Goal: Information Seeking & Learning: Learn about a topic

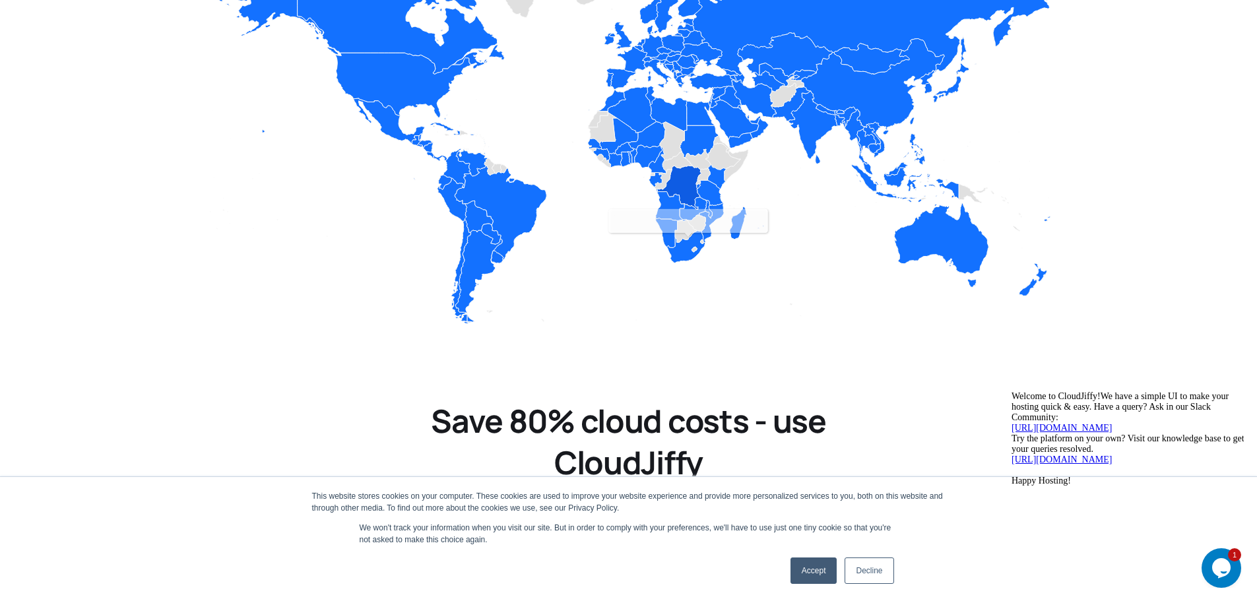
scroll to position [2111, 0]
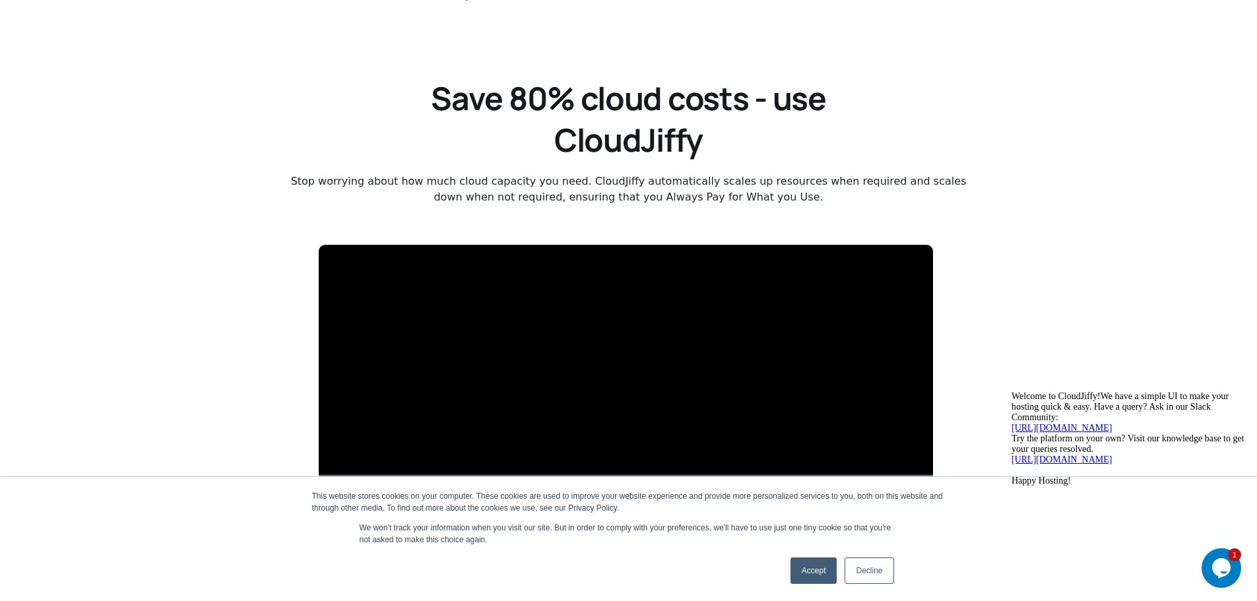
click at [796, 561] on link "Accept" at bounding box center [813, 571] width 47 height 26
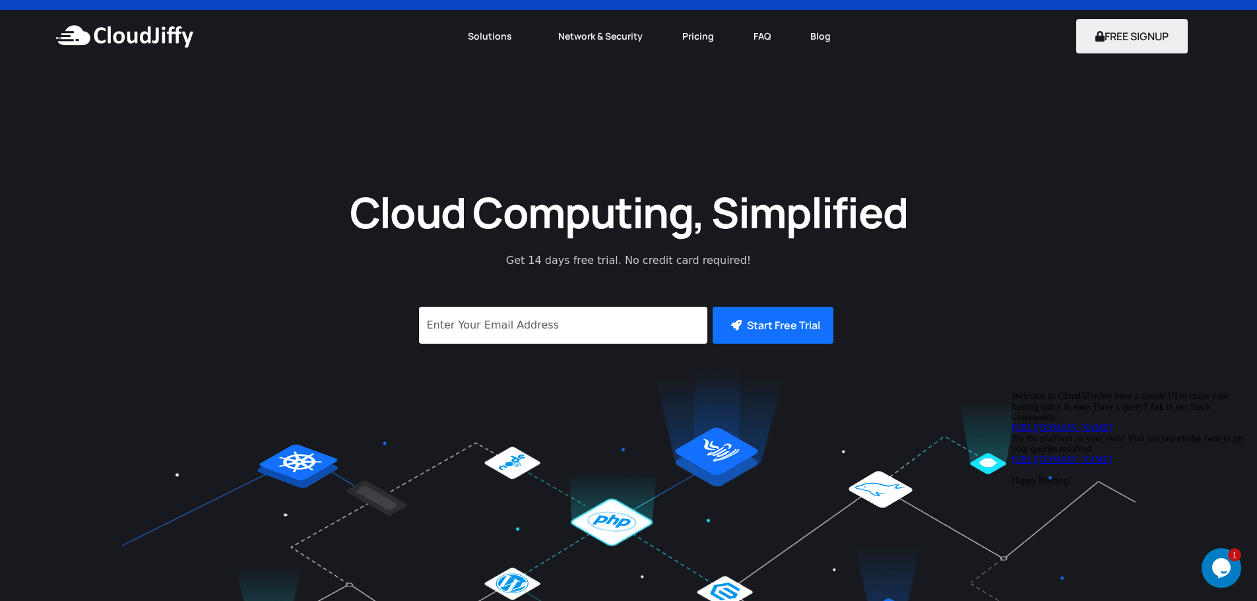
scroll to position [0, 0]
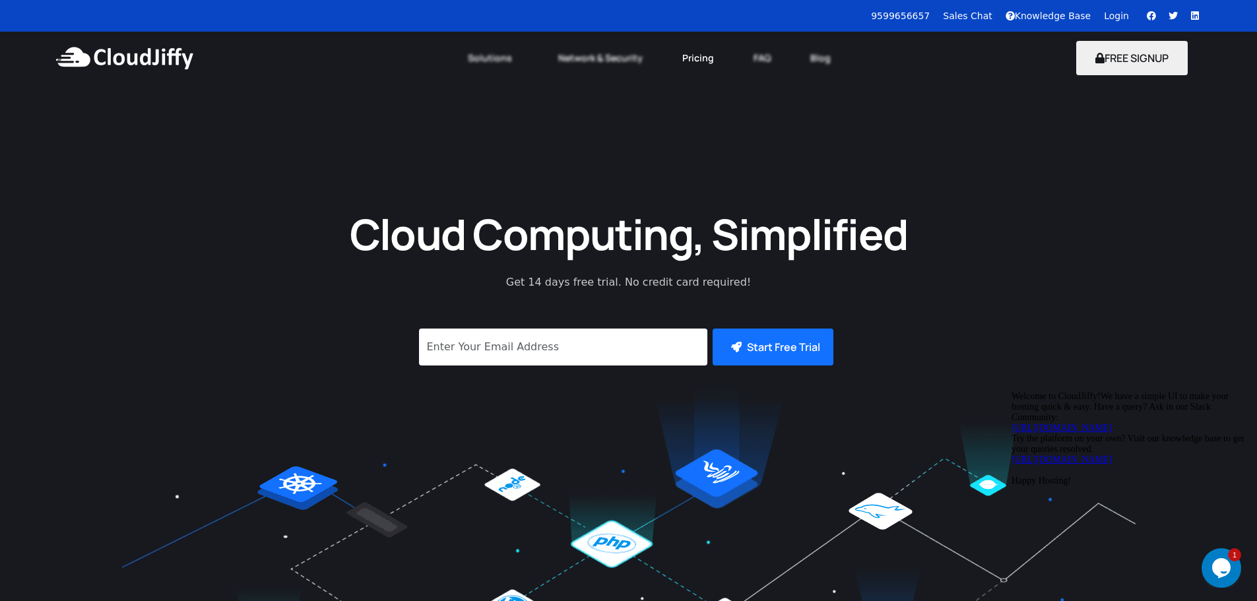
click at [681, 61] on link "Pricing" at bounding box center [697, 58] width 71 height 29
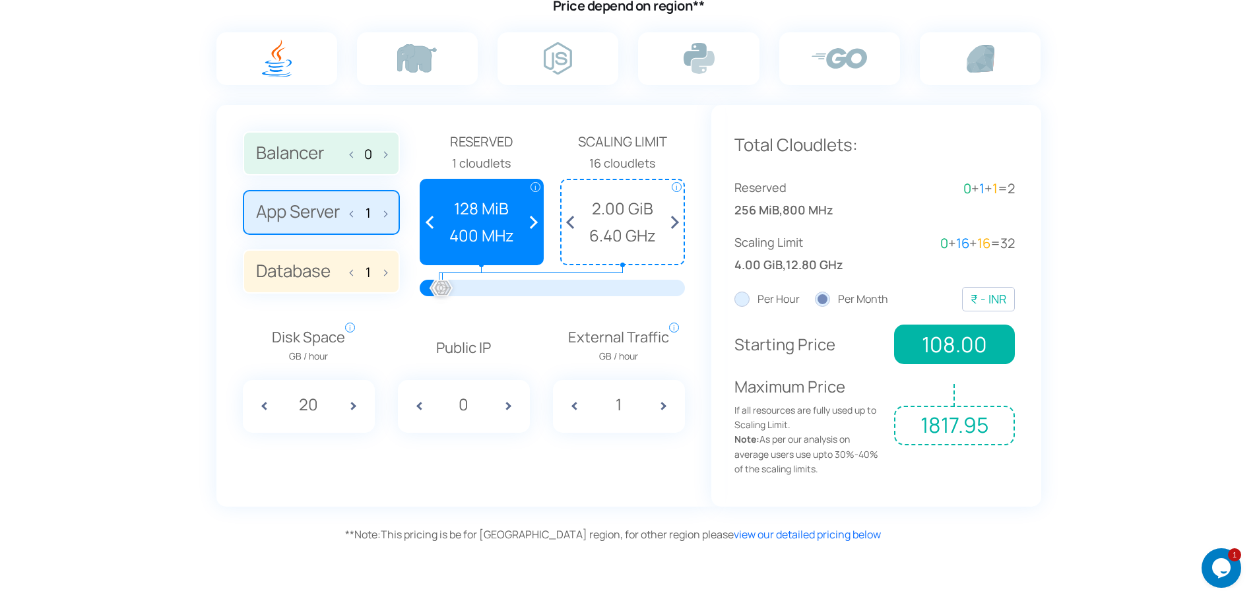
click at [567, 221] on span at bounding box center [573, 222] width 24 height 84
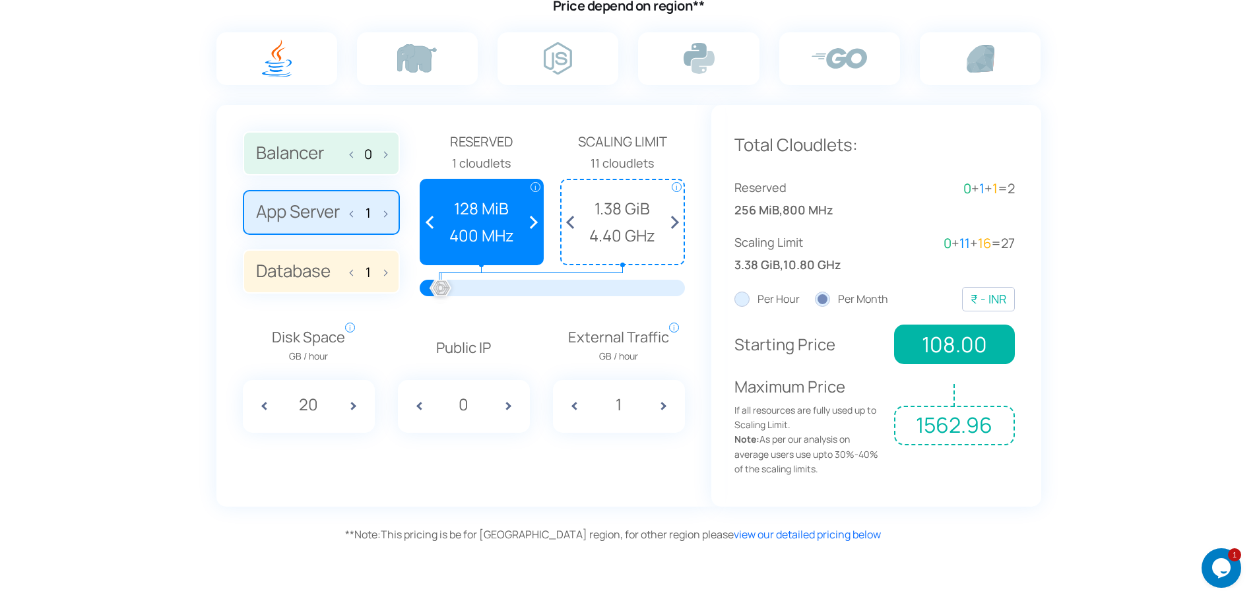
click at [567, 221] on span at bounding box center [573, 222] width 24 height 84
click at [1043, 517] on div "0 1 1 i i i" at bounding box center [628, 287] width 831 height 511
drag, startPoint x: 445, startPoint y: 286, endPoint x: 350, endPoint y: 298, distance: 95.8
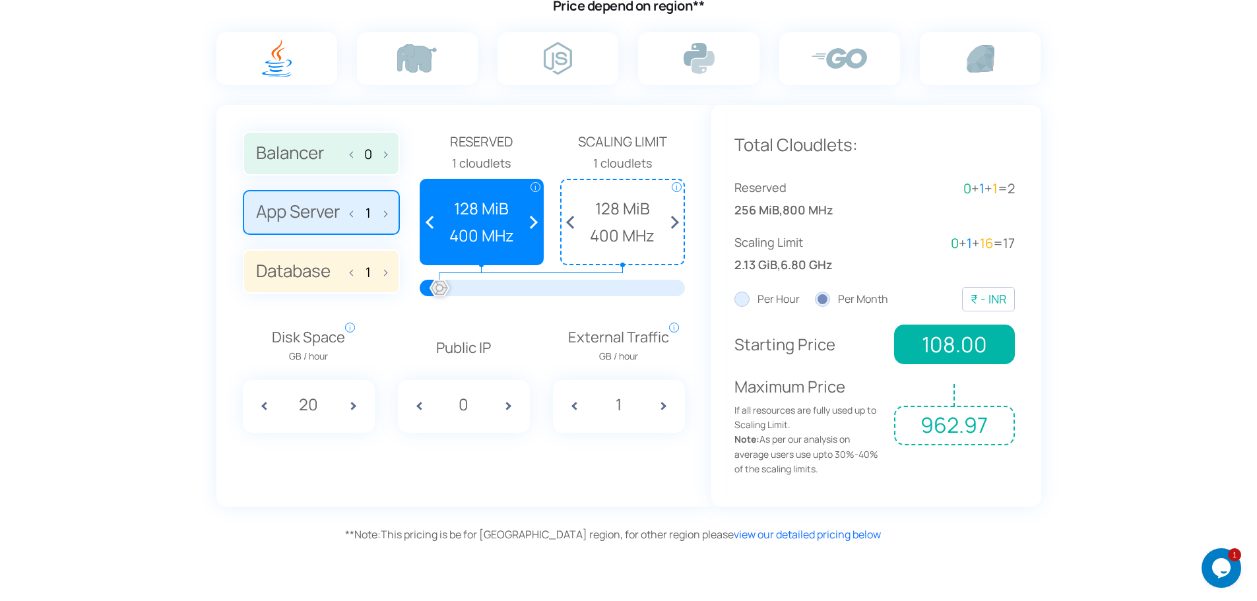
click at [383, 294] on div "Balancer 0 App Server 1 Database 1 Reserved" at bounding box center [464, 219] width 442 height 176
drag, startPoint x: 437, startPoint y: 281, endPoint x: 402, endPoint y: 280, distance: 34.3
click at [402, 280] on div "Balancer 0 App Server 1 Database 1 Reserved" at bounding box center [464, 219] width 442 height 176
drag, startPoint x: 437, startPoint y: 287, endPoint x: 229, endPoint y: 306, distance: 208.7
click at [229, 306] on div "Balancer 0 App Server 1 Database 1 Reserved 1 cloudlets i i" at bounding box center [463, 306] width 495 height 402
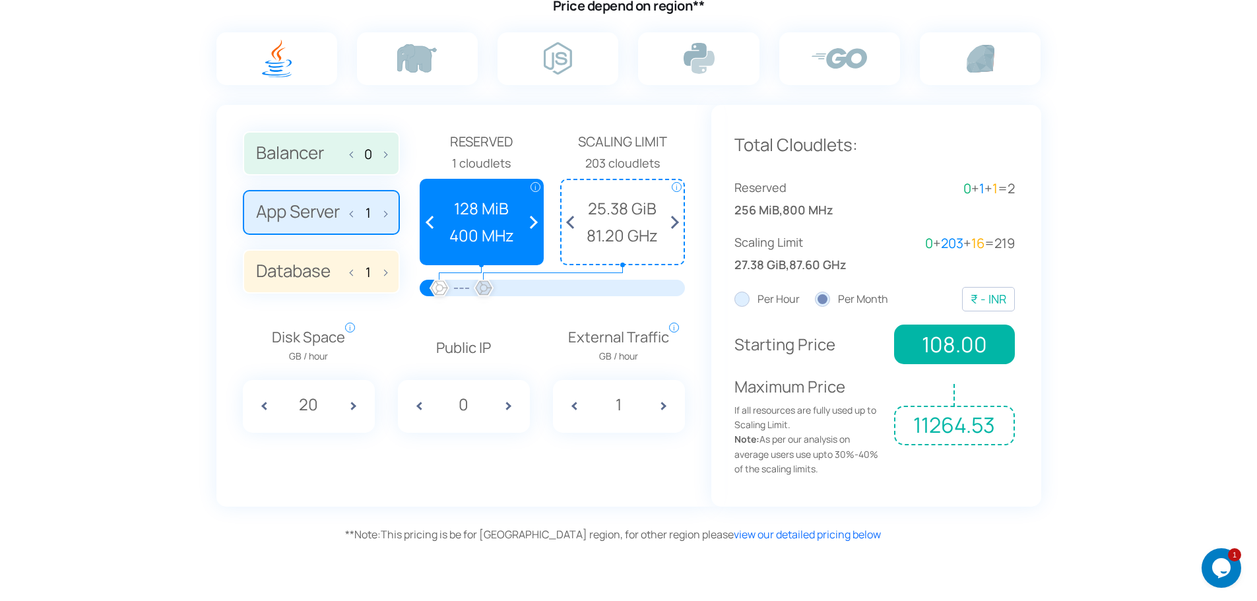
drag, startPoint x: 443, startPoint y: 287, endPoint x: 484, endPoint y: 288, distance: 40.9
click at [484, 288] on div at bounding box center [483, 288] width 29 height 29
drag, startPoint x: 447, startPoint y: 286, endPoint x: 502, endPoint y: 286, distance: 55.4
click at [502, 286] on div at bounding box center [502, 288] width 29 height 29
drag, startPoint x: 560, startPoint y: 287, endPoint x: 501, endPoint y: 286, distance: 58.7
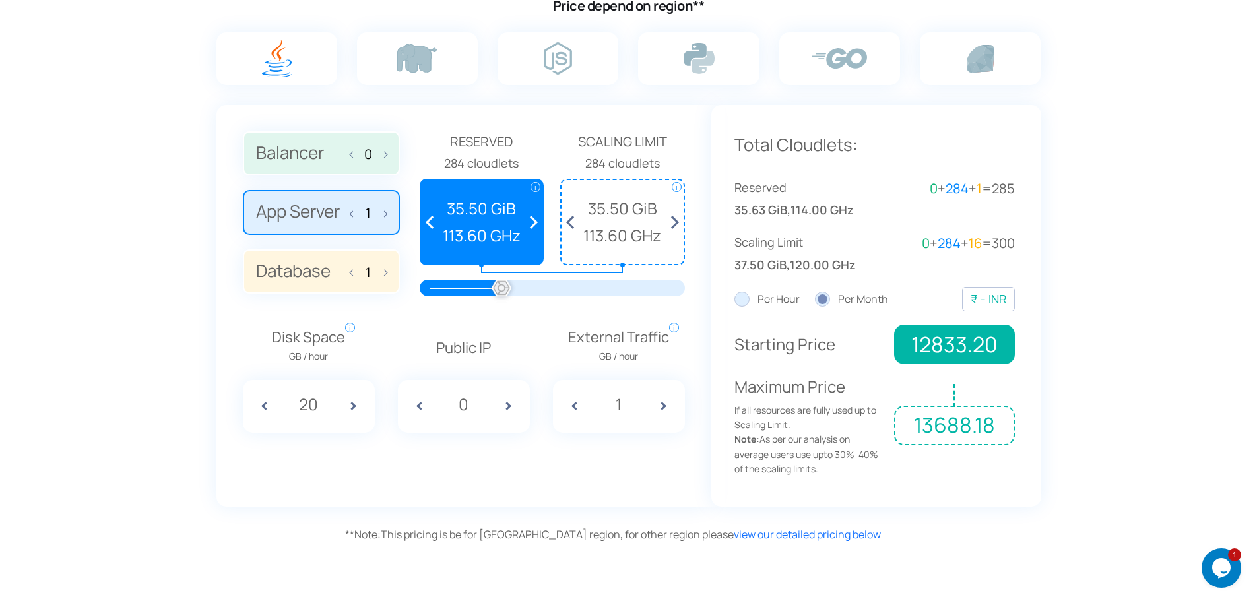
click at [501, 286] on div at bounding box center [501, 288] width 29 height 29
click at [343, 210] on label "App Server 1" at bounding box center [321, 212] width 157 height 45
click at [0, 0] on input "App Server 1" at bounding box center [0, 0] width 0 height 0
click at [288, 273] on label "Database 1" at bounding box center [321, 271] width 157 height 45
click at [0, 0] on input "Database 1" at bounding box center [0, 0] width 0 height 0
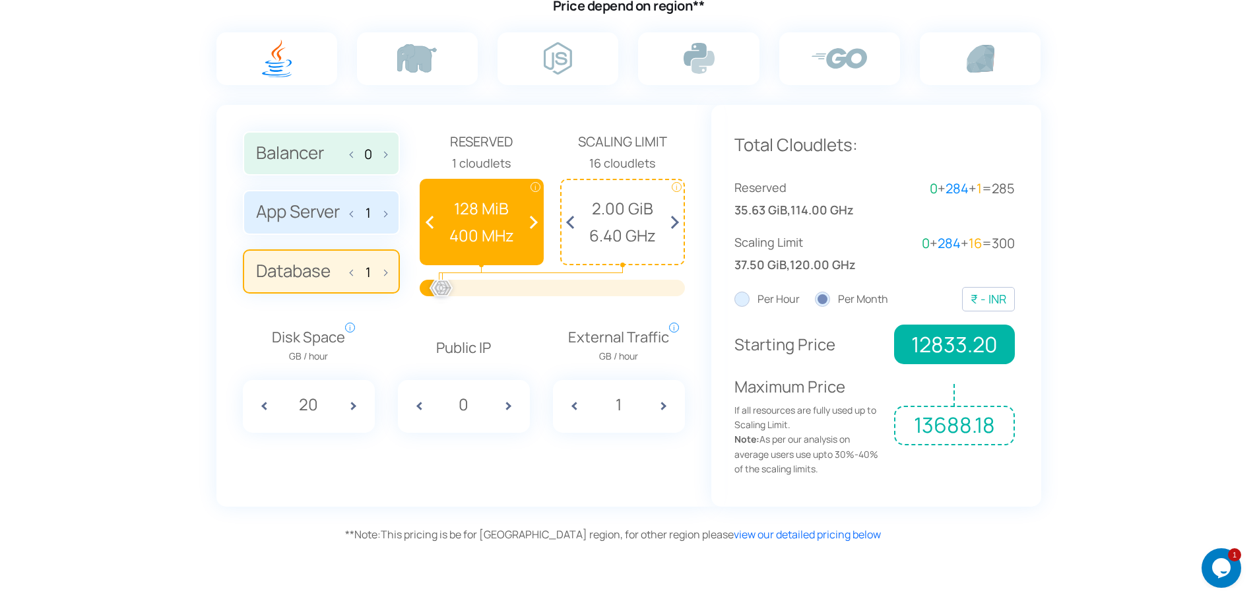
click at [299, 219] on label "App Server 1" at bounding box center [321, 212] width 157 height 45
click at [0, 0] on input "App Server 1" at bounding box center [0, 0] width 0 height 0
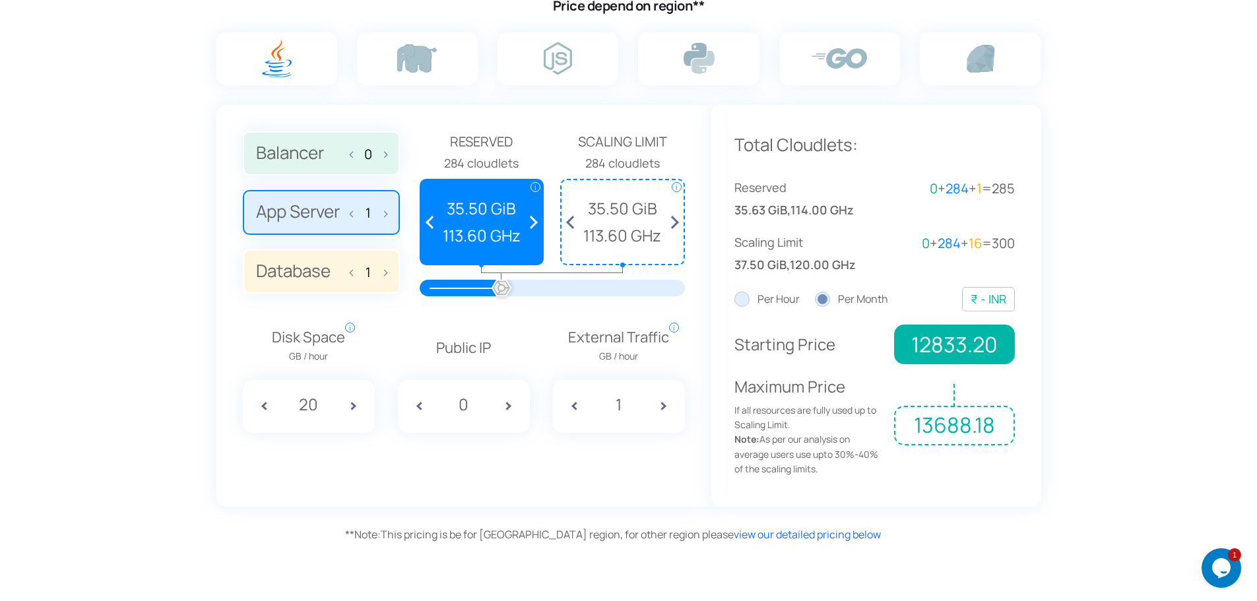
click at [289, 158] on label "Balancer 0" at bounding box center [321, 153] width 157 height 45
click at [0, 0] on input "Balancer 0" at bounding box center [0, 0] width 0 height 0
